Goal: Register for event/course

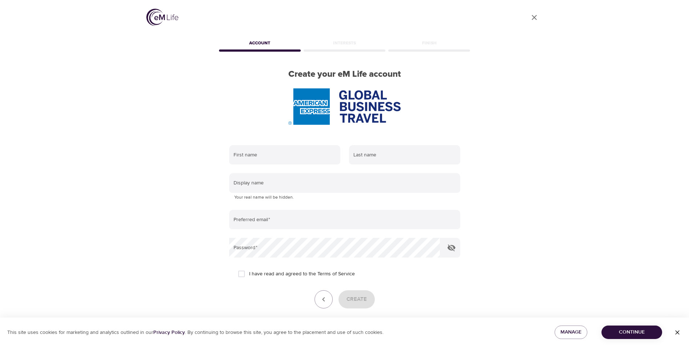
click at [291, 165] on div "First name" at bounding box center [285, 155] width 120 height 28
click at [298, 159] on input "text" at bounding box center [284, 155] width 111 height 20
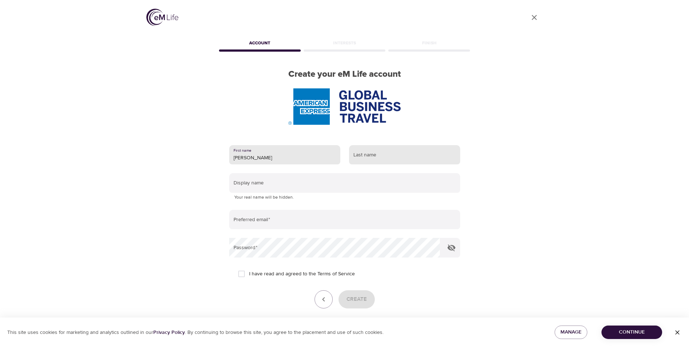
type input "[PERSON_NAME]"
click at [391, 161] on input "text" at bounding box center [404, 155] width 111 height 20
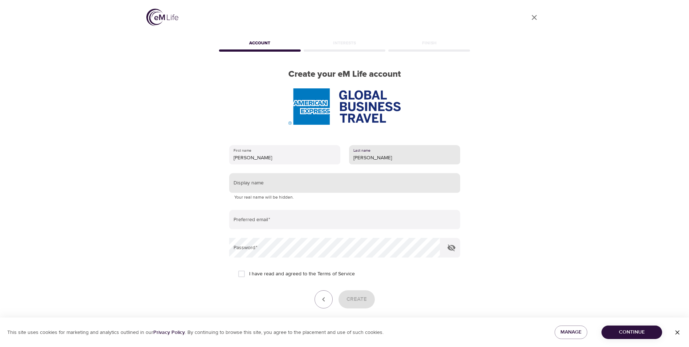
type input "[PERSON_NAME]"
click at [314, 183] on input "text" at bounding box center [344, 183] width 231 height 20
type input "[PERSON_NAME]"
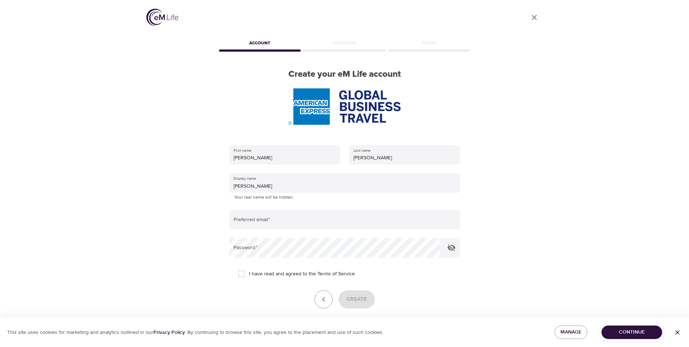
click at [175, 182] on div "User Profile Account Interests Finish Create your eM Life account First name [P…" at bounding box center [345, 173] width 414 height 347
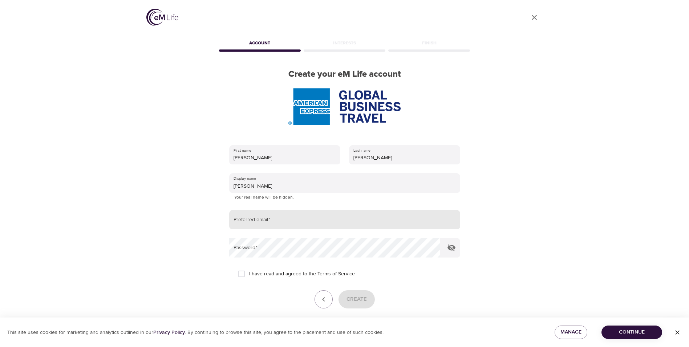
click at [263, 219] on input "email" at bounding box center [344, 220] width 231 height 20
type input "[EMAIL_ADDRESS][PERSON_NAME][DOMAIN_NAME]"
click at [244, 274] on input "I have read and agreed to the Terms of Service" at bounding box center [241, 273] width 15 height 15
checkbox input "true"
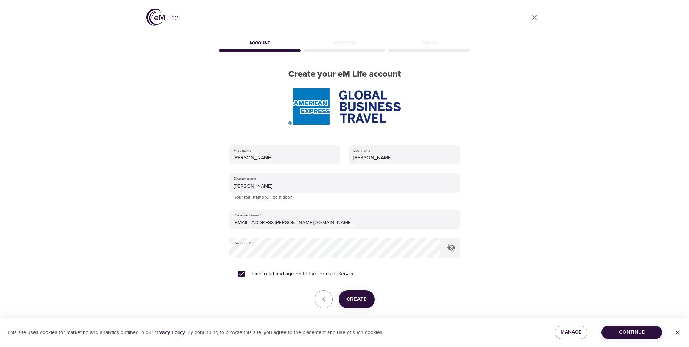
click at [361, 300] on span "Create" at bounding box center [357, 298] width 20 height 9
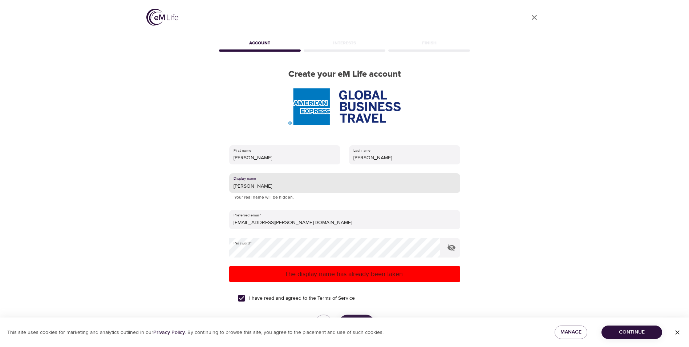
click at [264, 186] on input "[PERSON_NAME]" at bounding box center [344, 183] width 231 height 20
drag, startPoint x: 277, startPoint y: 187, endPoint x: 185, endPoint y: 177, distance: 92.2
click at [185, 177] on div "User Profile Account Interests Finish Create your eM Life account First name [P…" at bounding box center [345, 173] width 414 height 347
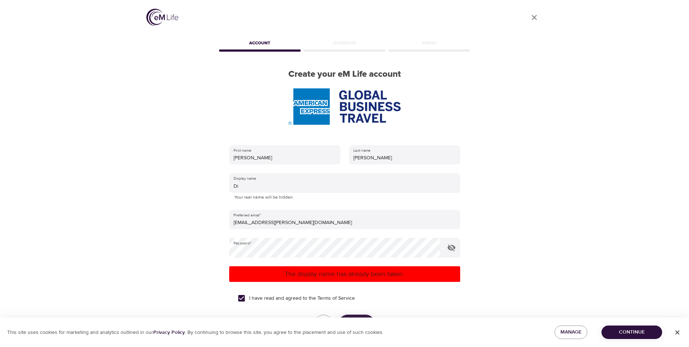
click at [549, 190] on div "User Profile Account Interests Finish Create your eM Life account First name [P…" at bounding box center [345, 173] width 414 height 347
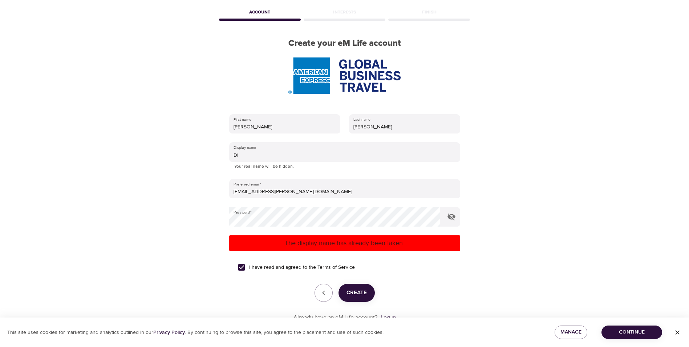
scroll to position [36, 0]
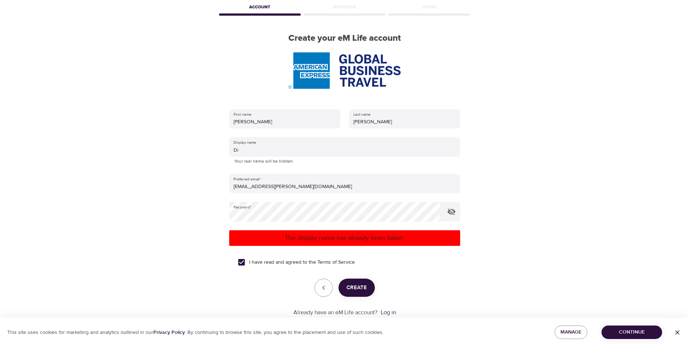
click at [349, 287] on span "Create" at bounding box center [357, 287] width 20 height 9
click at [256, 149] on input "Di" at bounding box center [344, 147] width 231 height 20
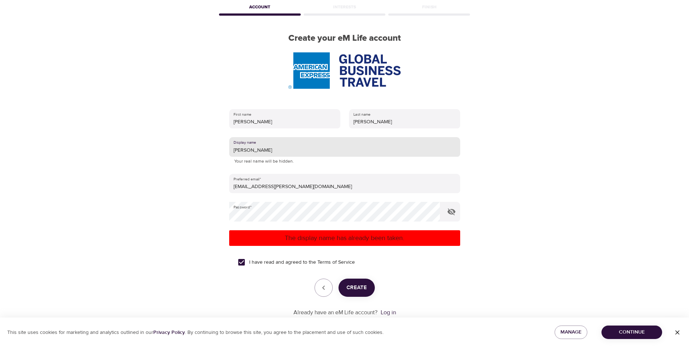
type input "[PERSON_NAME]"
click at [277, 129] on div "First name [PERSON_NAME]" at bounding box center [285, 119] width 120 height 28
click at [362, 296] on button "Create" at bounding box center [357, 287] width 36 height 18
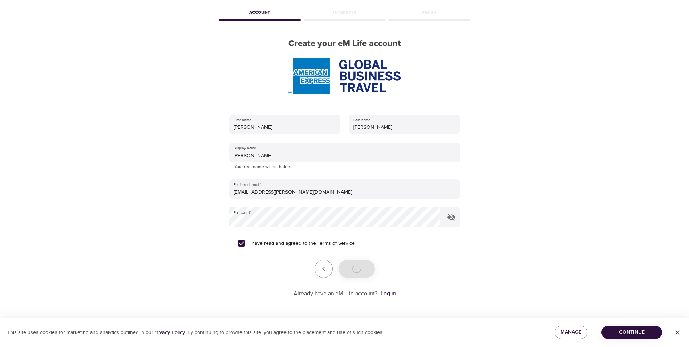
scroll to position [31, 0]
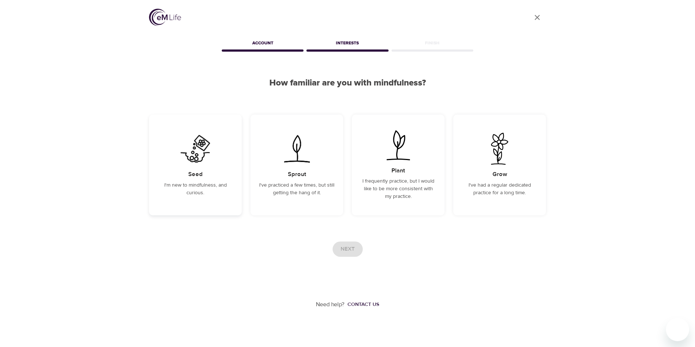
click at [214, 172] on div "Seed I'm new to mindfulness, and curious." at bounding box center [195, 164] width 93 height 101
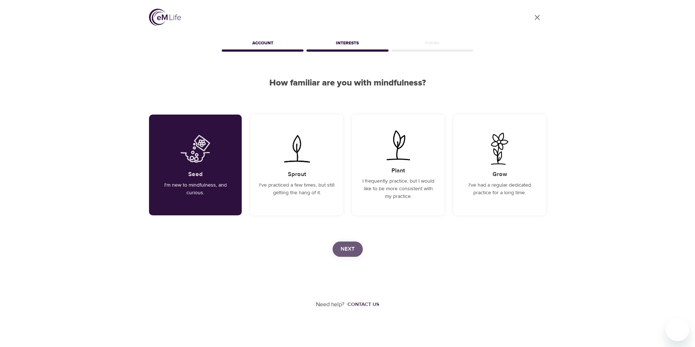
click at [343, 250] on span "Next" at bounding box center [347, 248] width 14 height 9
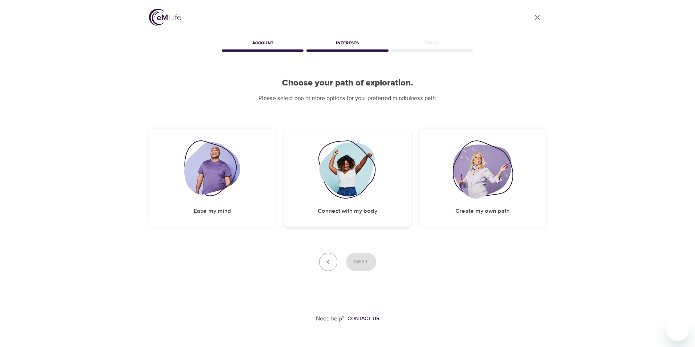
click at [349, 193] on img at bounding box center [347, 169] width 59 height 58
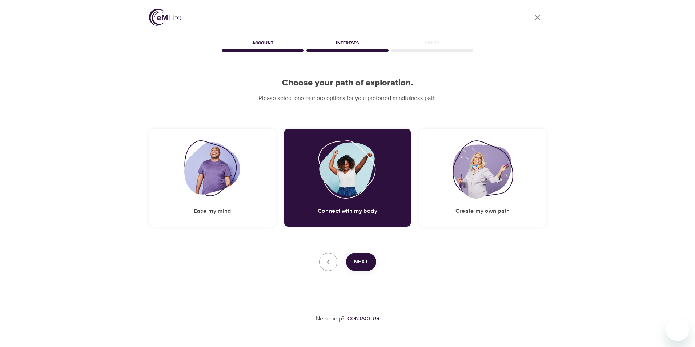
click at [370, 263] on button "Next" at bounding box center [361, 262] width 30 height 18
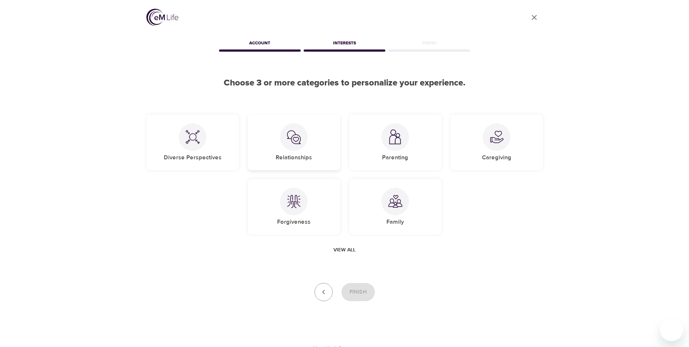
click at [300, 155] on h5 "Relationships" at bounding box center [294, 158] width 36 height 8
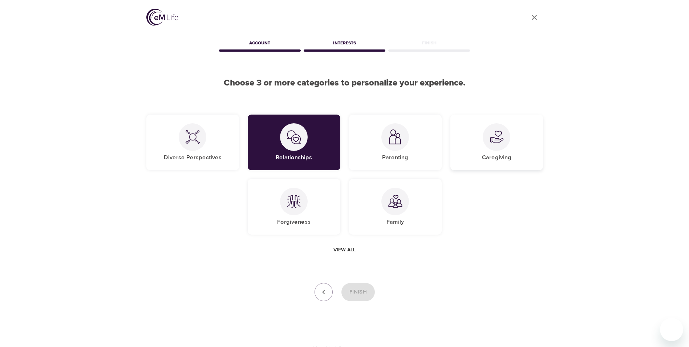
click at [500, 157] on h5 "Caregiving" at bounding box center [496, 158] width 29 height 8
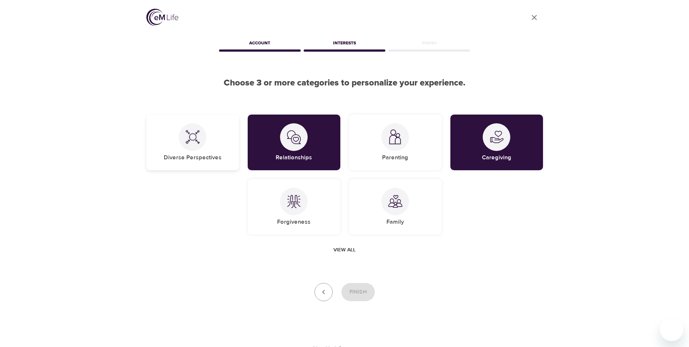
click at [207, 158] on h5 "Diverse Perspectives" at bounding box center [193, 158] width 58 height 8
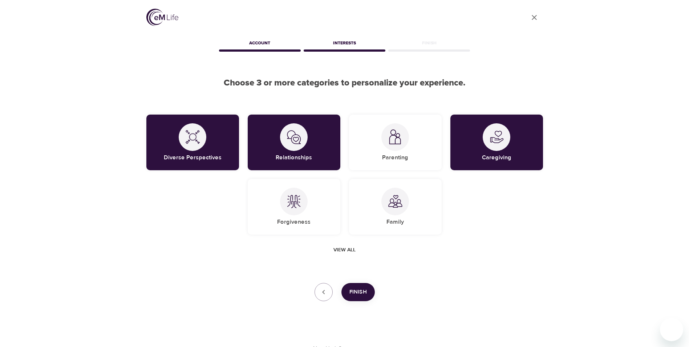
click at [357, 294] on span "Finish" at bounding box center [358, 291] width 17 height 9
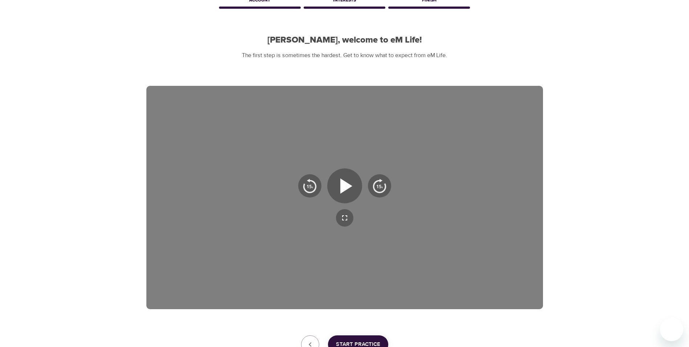
scroll to position [101, 0]
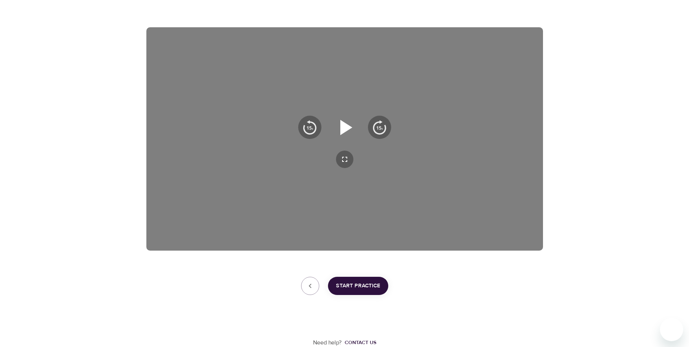
click at [332, 125] on icon "button" at bounding box center [345, 127] width 26 height 26
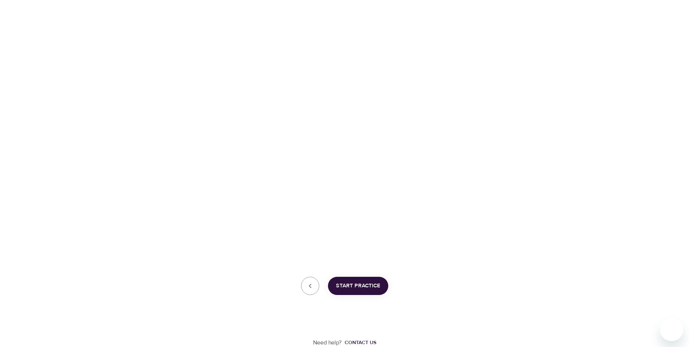
click at [346, 276] on div "User Profile Account Interests Finish [PERSON_NAME], welcome to eM Life! The fi…" at bounding box center [345, 123] width 414 height 448
click at [347, 283] on span "Start Practice" at bounding box center [358, 285] width 44 height 9
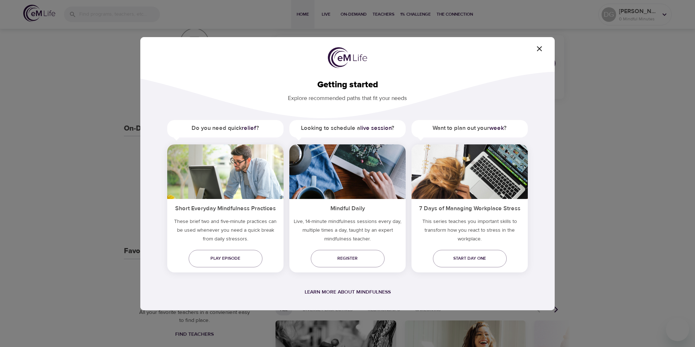
drag, startPoint x: 538, startPoint y: 48, endPoint x: 529, endPoint y: 64, distance: 17.9
click at [538, 48] on icon "button" at bounding box center [539, 48] width 9 height 9
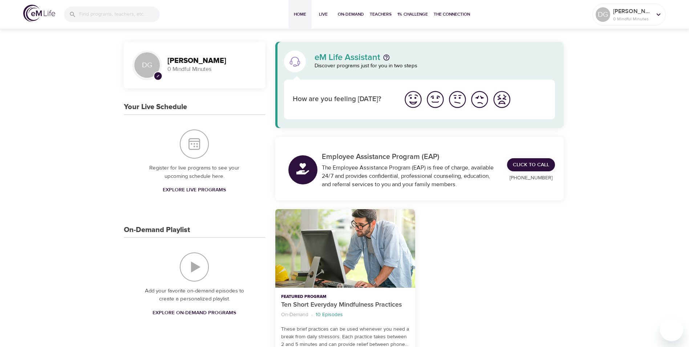
click at [459, 103] on img "I'm feeling ok" at bounding box center [458, 99] width 20 height 20
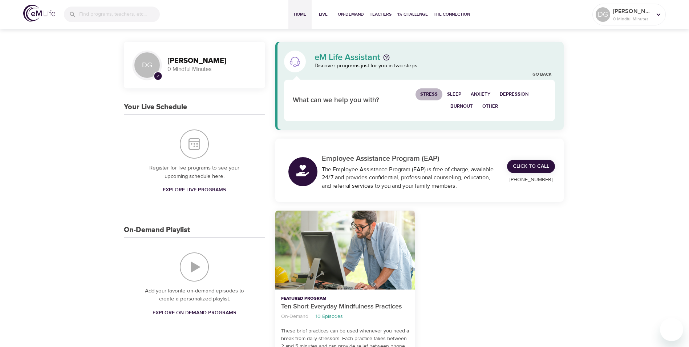
click at [431, 96] on span "Stress" at bounding box center [428, 94] width 17 height 8
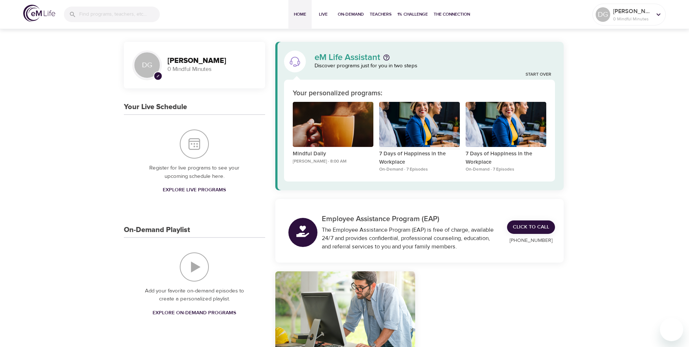
click at [402, 133] on div "7 Days of Happiness in the Workplace" at bounding box center [419, 124] width 81 height 45
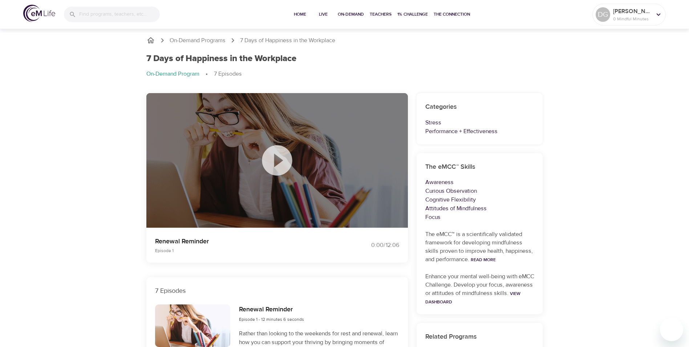
click at [276, 161] on icon at bounding box center [277, 160] width 36 height 36
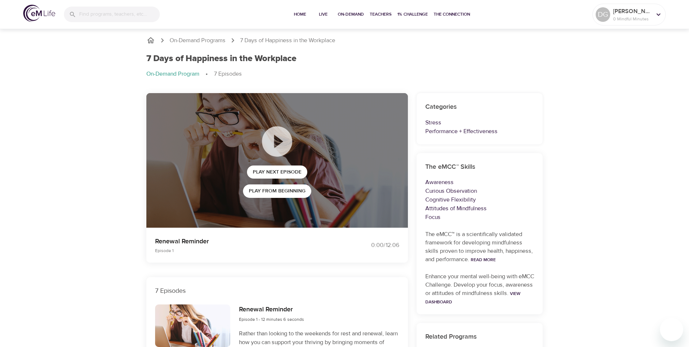
click at [41, 17] on img at bounding box center [39, 13] width 32 height 17
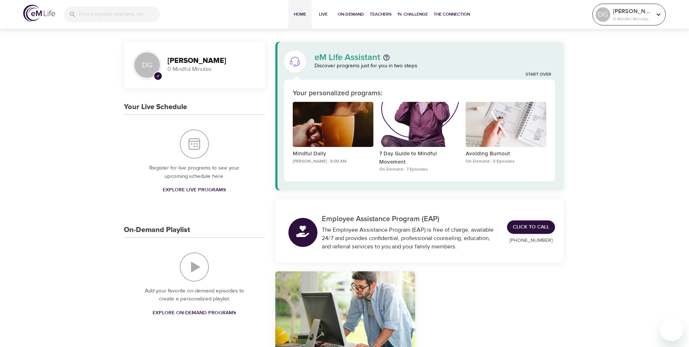
click at [661, 17] on icon at bounding box center [659, 15] width 8 height 8
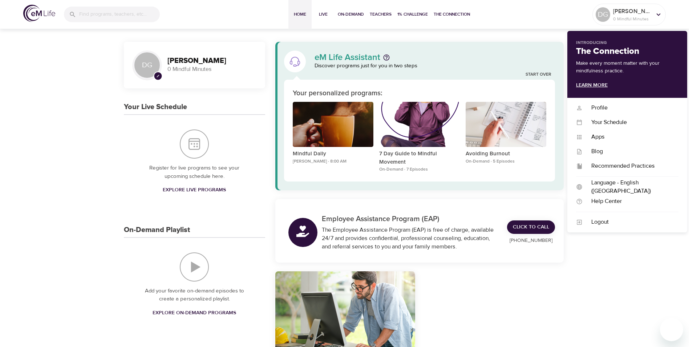
click at [603, 85] on link "Learn More" at bounding box center [592, 85] width 32 height 7
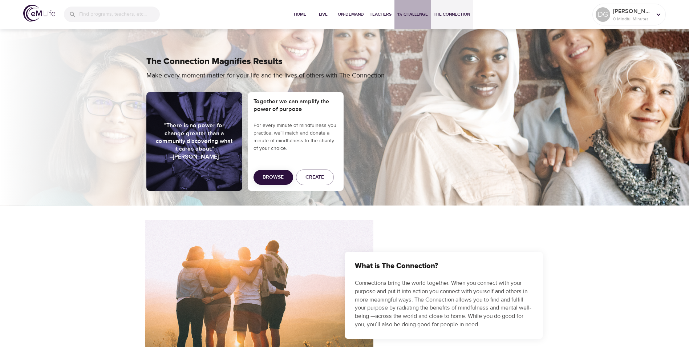
click at [409, 15] on span "1% Challenge" at bounding box center [413, 15] width 31 height 8
